Goal: Task Accomplishment & Management: Complete application form

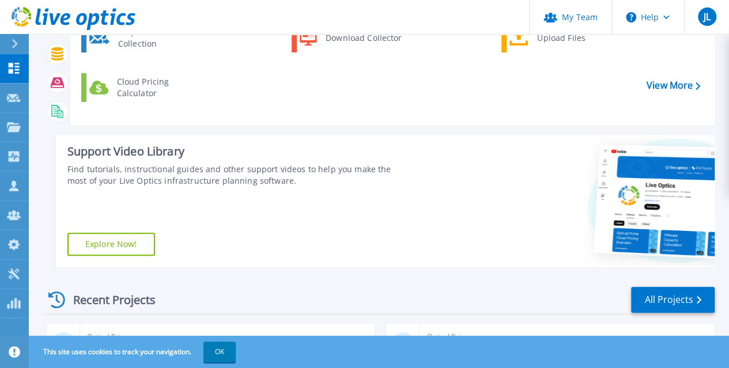
scroll to position [22, 0]
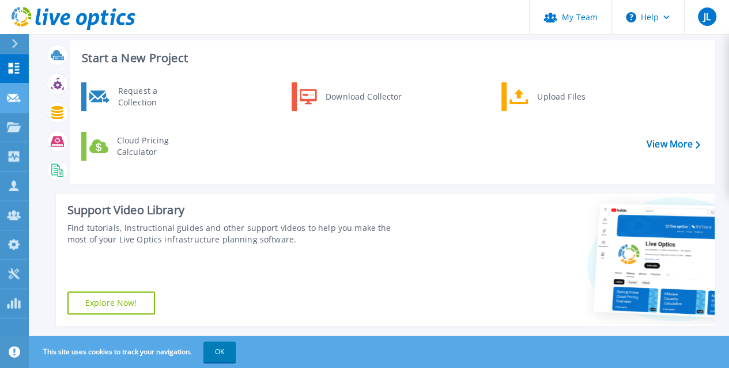
click at [17, 99] on icon at bounding box center [14, 98] width 14 height 9
click at [72, 99] on p "Request Capture" at bounding box center [62, 99] width 65 height 30
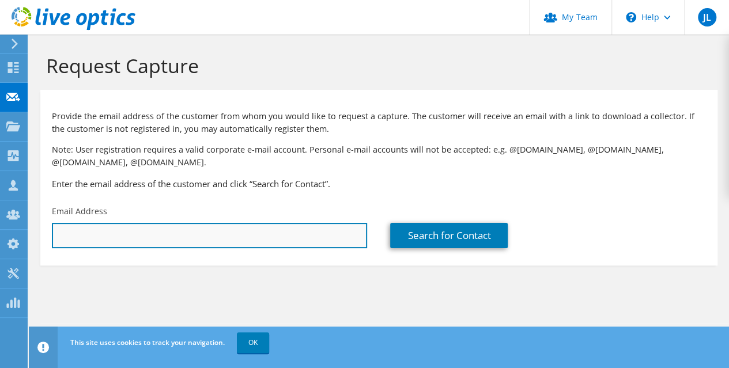
drag, startPoint x: 169, startPoint y: 225, endPoint x: 122, endPoint y: 239, distance: 48.7
click at [122, 239] on input "text" at bounding box center [209, 235] width 315 height 25
paste input "matthew.bartz@perrysicecream.com"
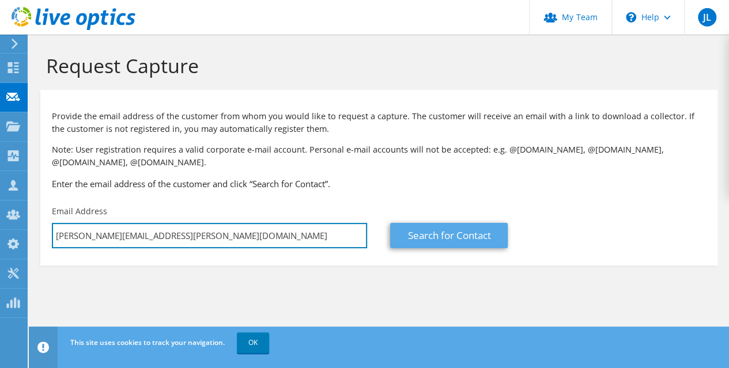
type input "matthew.bartz@perrysicecream.com"
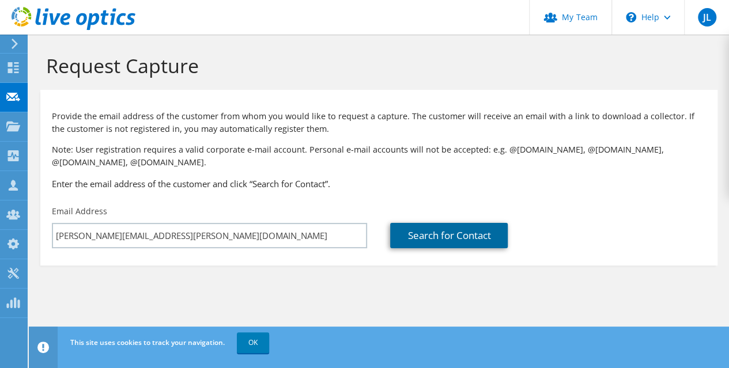
click at [435, 239] on link "Search for Contact" at bounding box center [449, 235] width 118 height 25
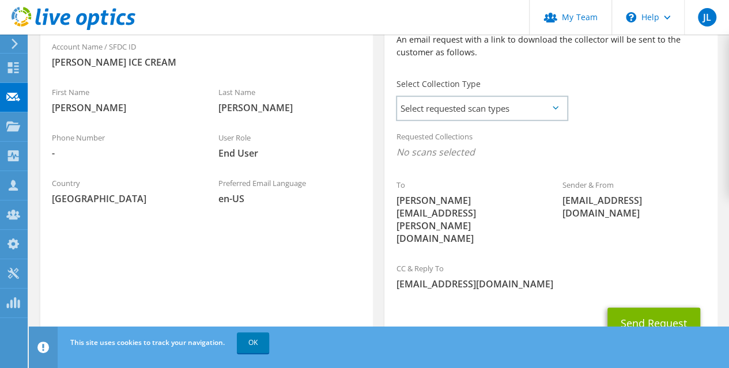
scroll to position [288, 0]
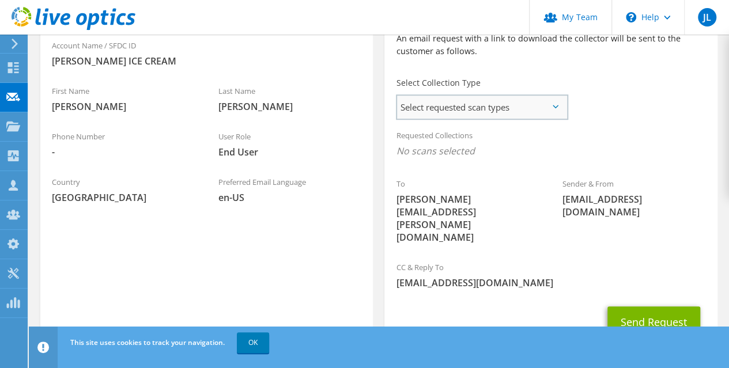
click at [543, 109] on span "Select requested scan types" at bounding box center [482, 107] width 170 height 23
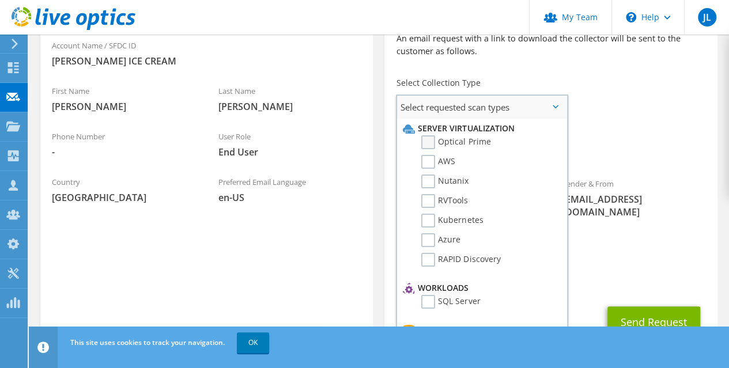
click at [428, 145] on label "Optical Prime" at bounding box center [456, 143] width 69 height 14
click at [0, 0] on input "Optical Prime" at bounding box center [0, 0] width 0 height 0
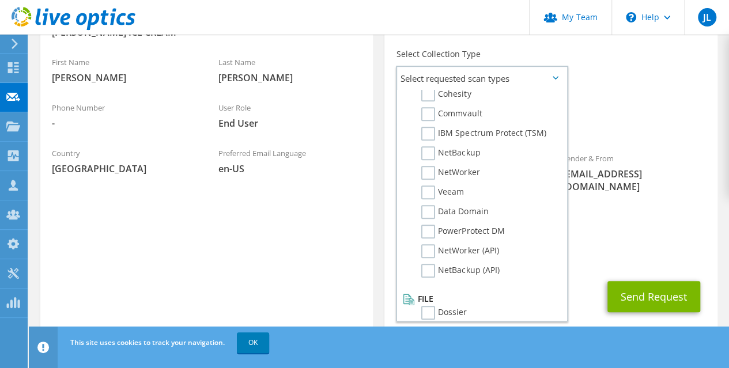
scroll to position [548, 0]
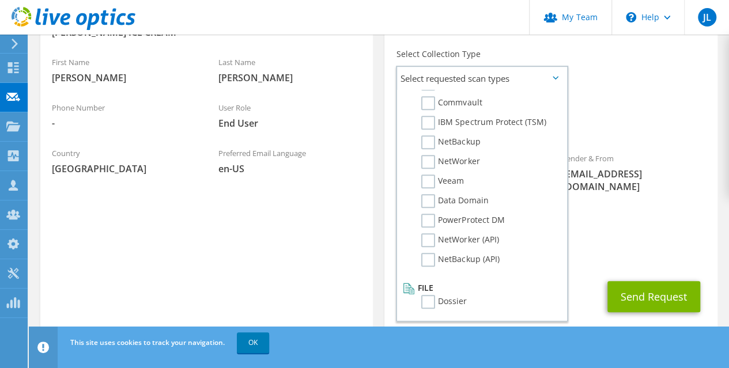
click at [662, 185] on div "Sender & From liveoptics@liveoptics.com" at bounding box center [634, 172] width 167 height 52
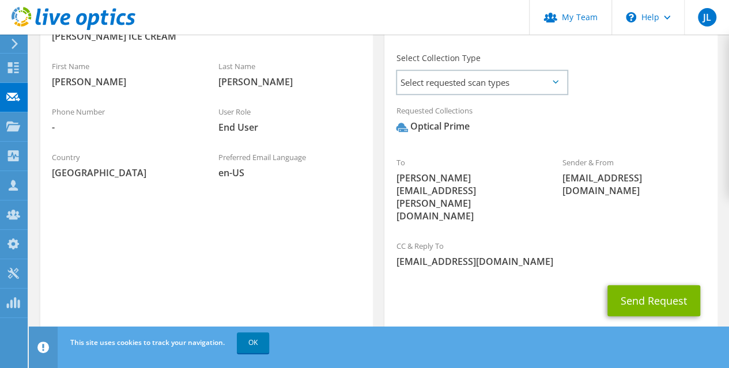
scroll to position [317, 0]
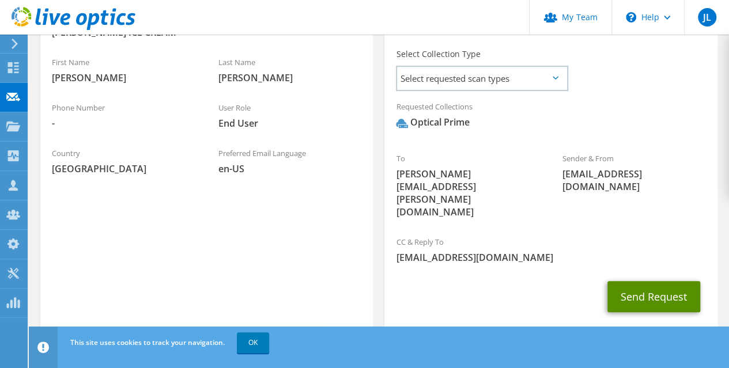
click at [660, 281] on button "Send Request" at bounding box center [654, 296] width 93 height 31
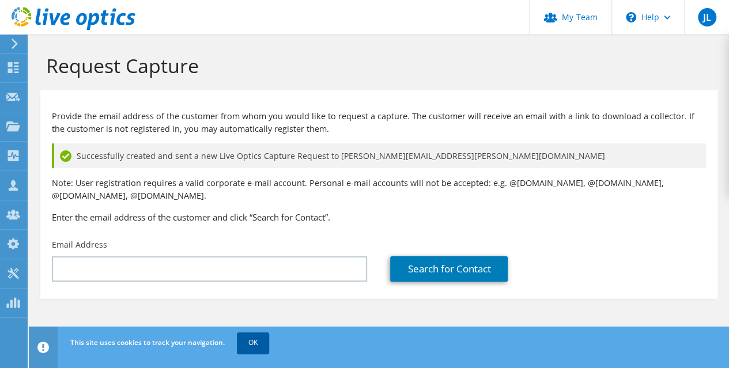
click at [254, 344] on link "OK" at bounding box center [253, 343] width 32 height 21
